Goal: Browse casually: Explore the website without a specific task or goal

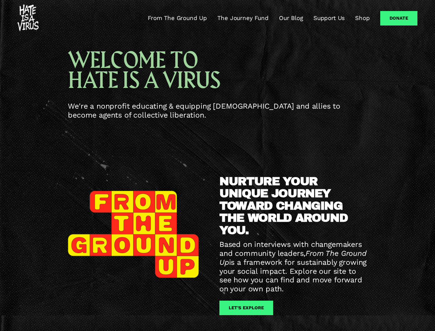
click at [217, 165] on div "NURTURE YOUR UNIQUE JOURNEY TOWARD CHANGING THE WORLD AROUND YOU. Based on inte…" at bounding box center [217, 246] width 435 height 201
